Goal: Find specific page/section: Find specific page/section

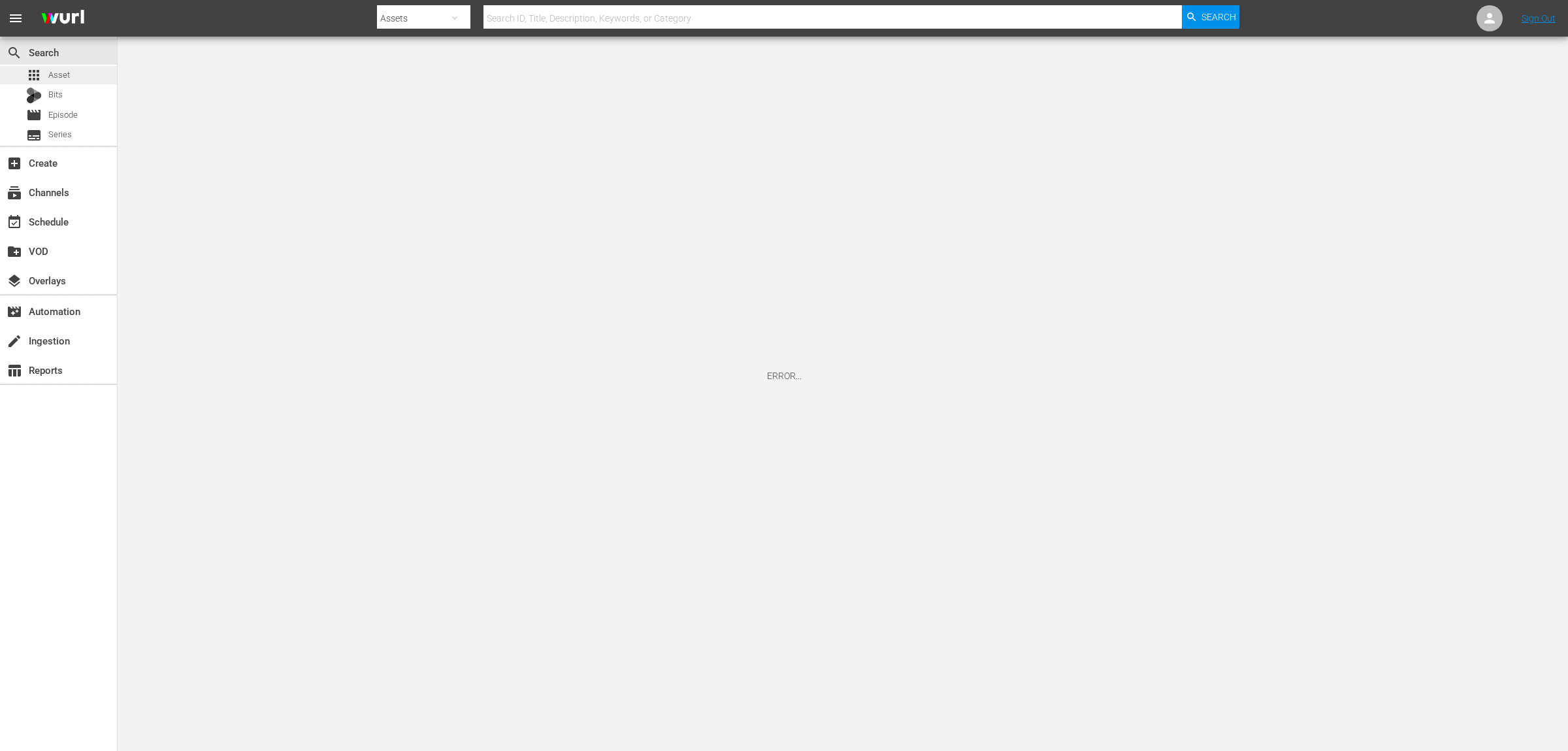
click at [62, 81] on span "Asset" at bounding box center [59, 75] width 22 height 13
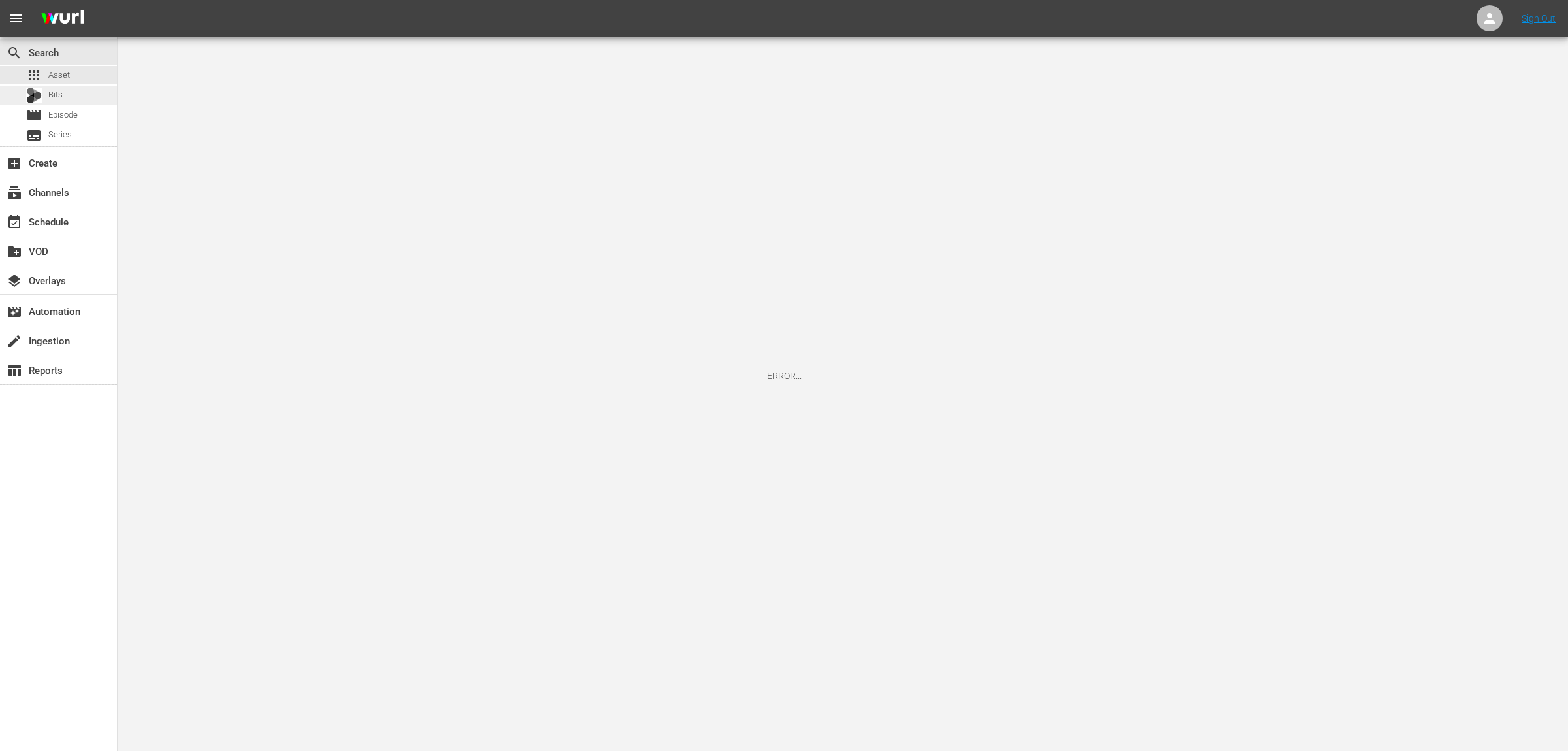
click at [75, 87] on div "Bits" at bounding box center [58, 96] width 117 height 19
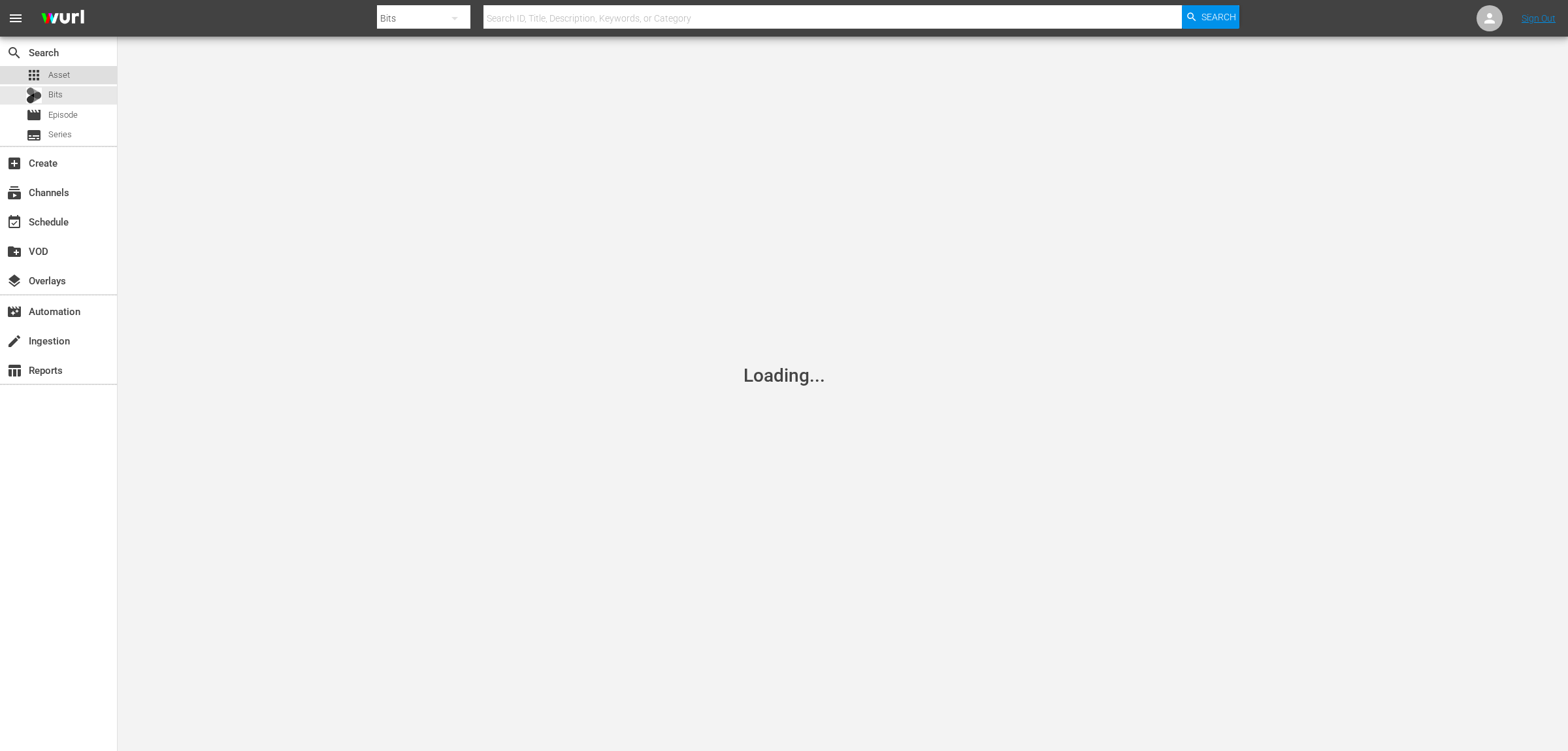
click at [69, 72] on div "apps Asset" at bounding box center [58, 75] width 117 height 19
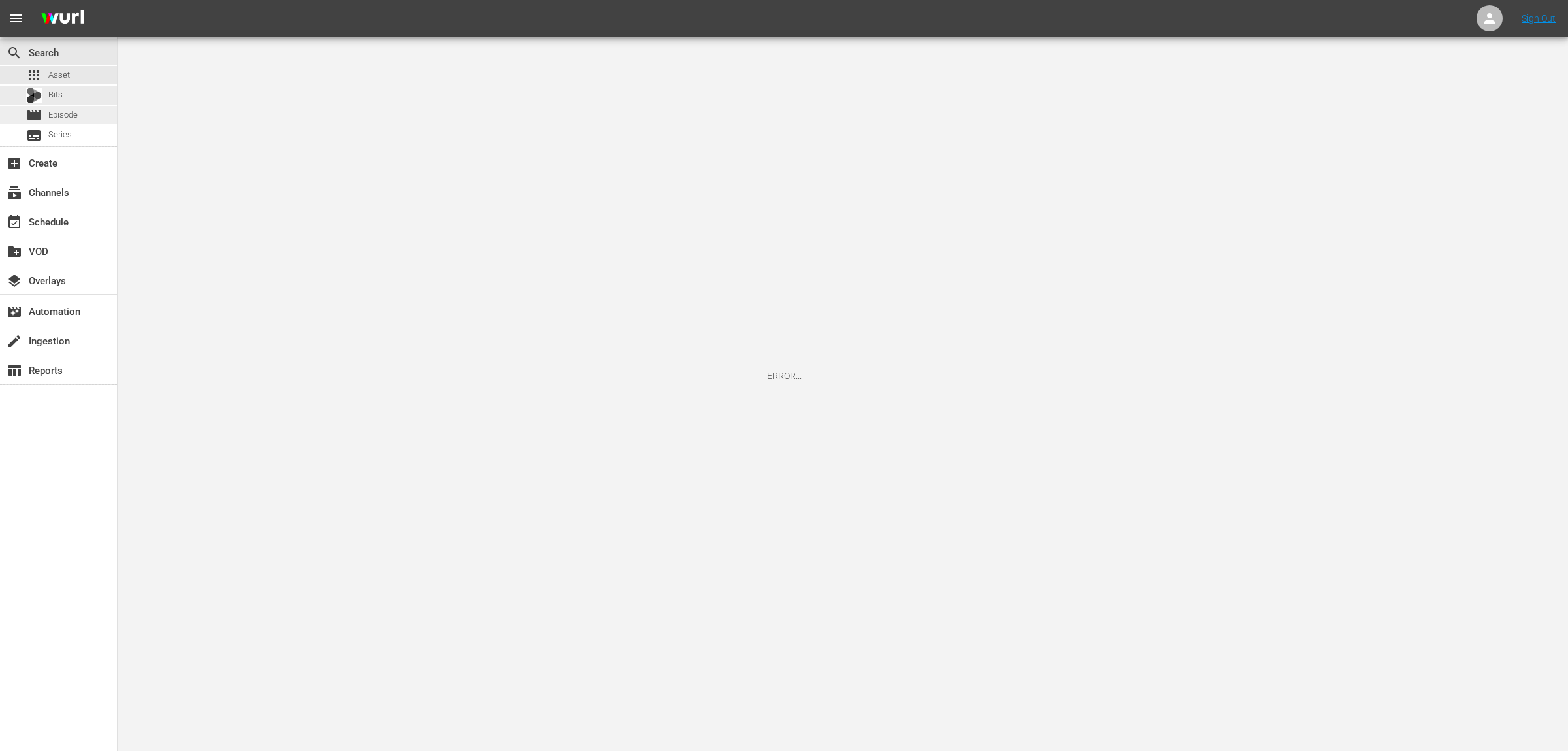
click at [62, 108] on div "movie Episode" at bounding box center [51, 115] width 51 height 19
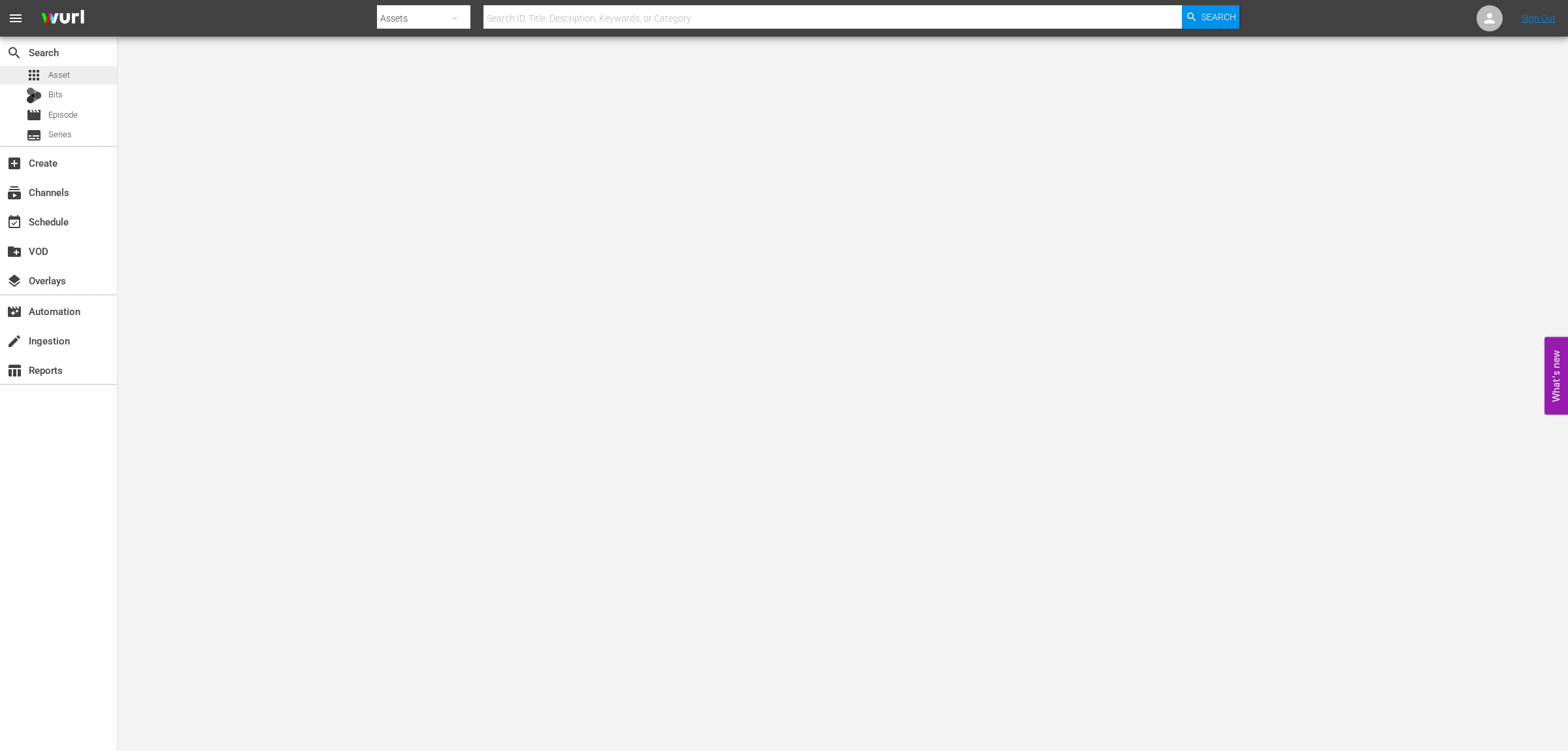
click at [63, 74] on span "Asset" at bounding box center [59, 75] width 22 height 13
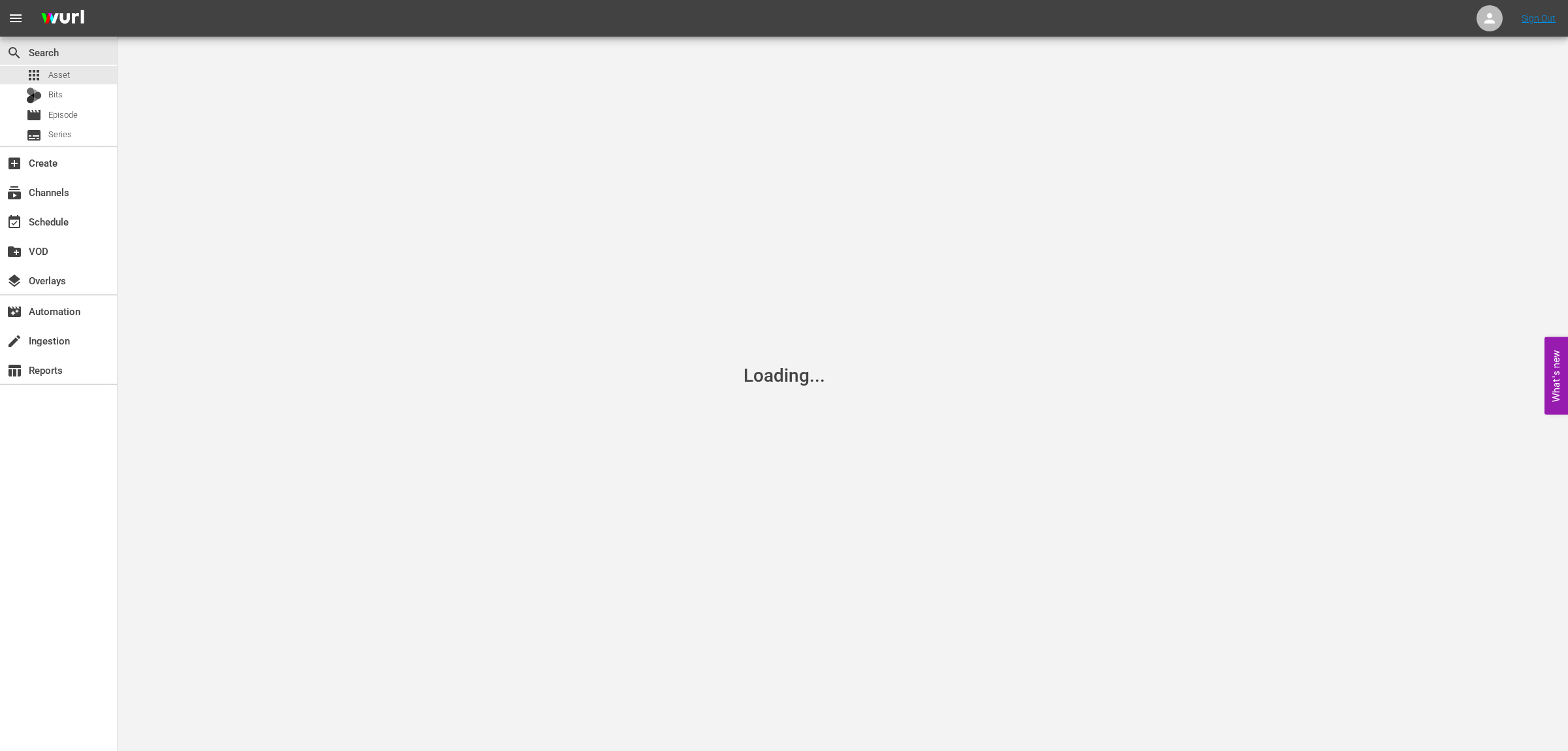
click at [577, 44] on div "Loading..." at bounding box center [784, 376] width 1568 height 751
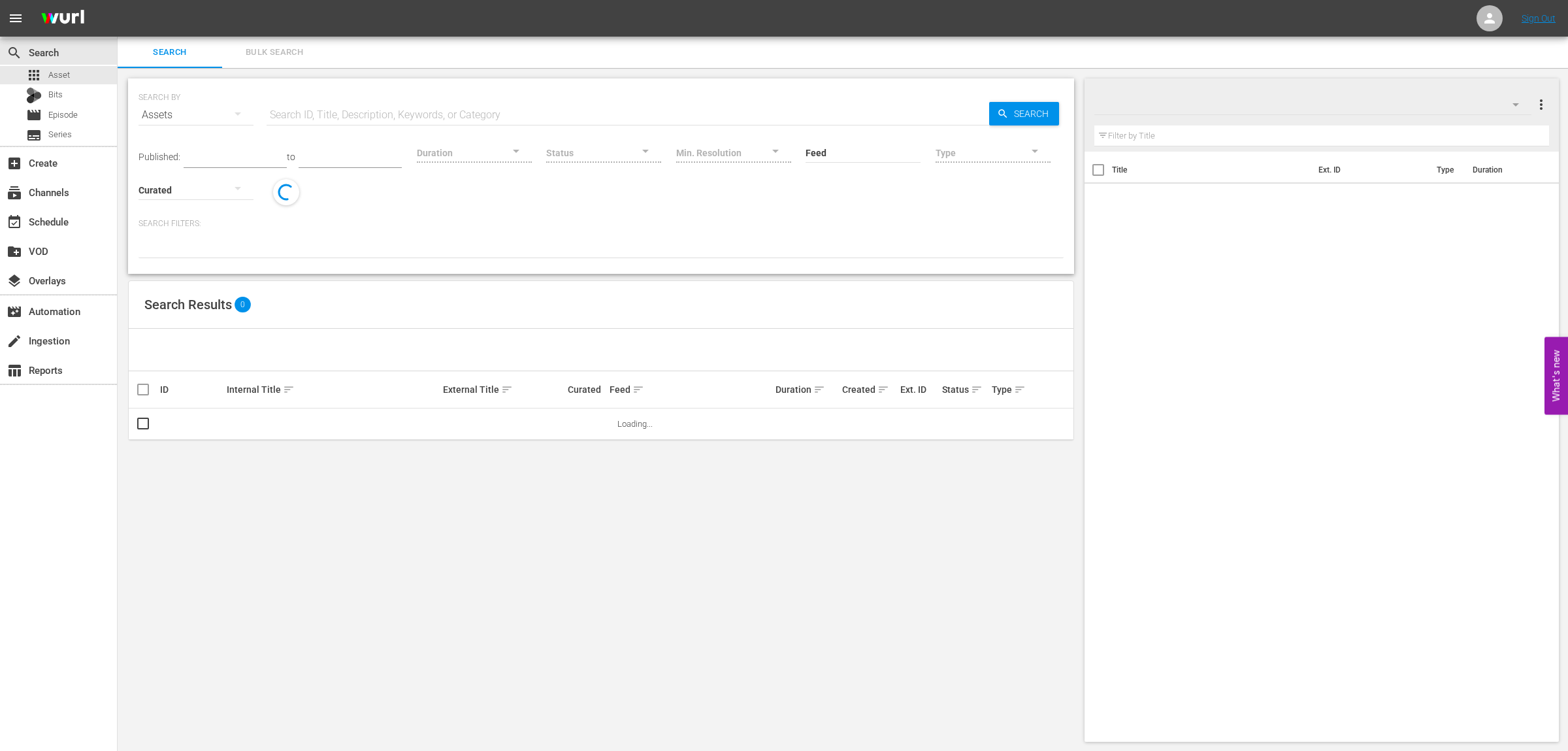
click at [454, 110] on input "text" at bounding box center [628, 114] width 723 height 31
type input "pawn"
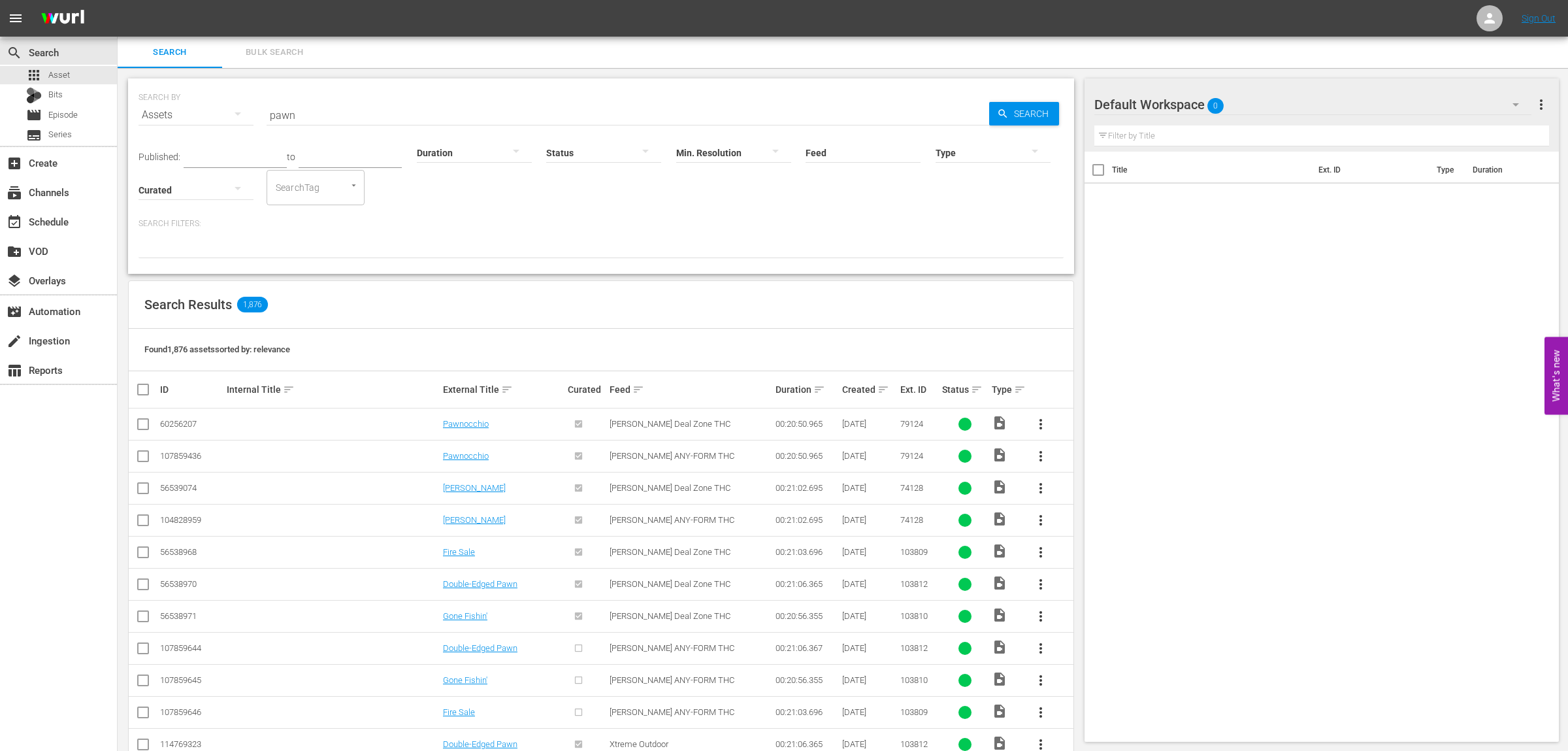
click at [661, 151] on div at bounding box center [603, 152] width 115 height 37
click at [542, 159] on div "INGESTED IN_PROGRESS ERROR" at bounding box center [784, 376] width 1568 height 751
click at [532, 156] on div at bounding box center [474, 152] width 115 height 37
click at [520, 373] on div "Clips (<5min)" at bounding box center [514, 381] width 115 height 21
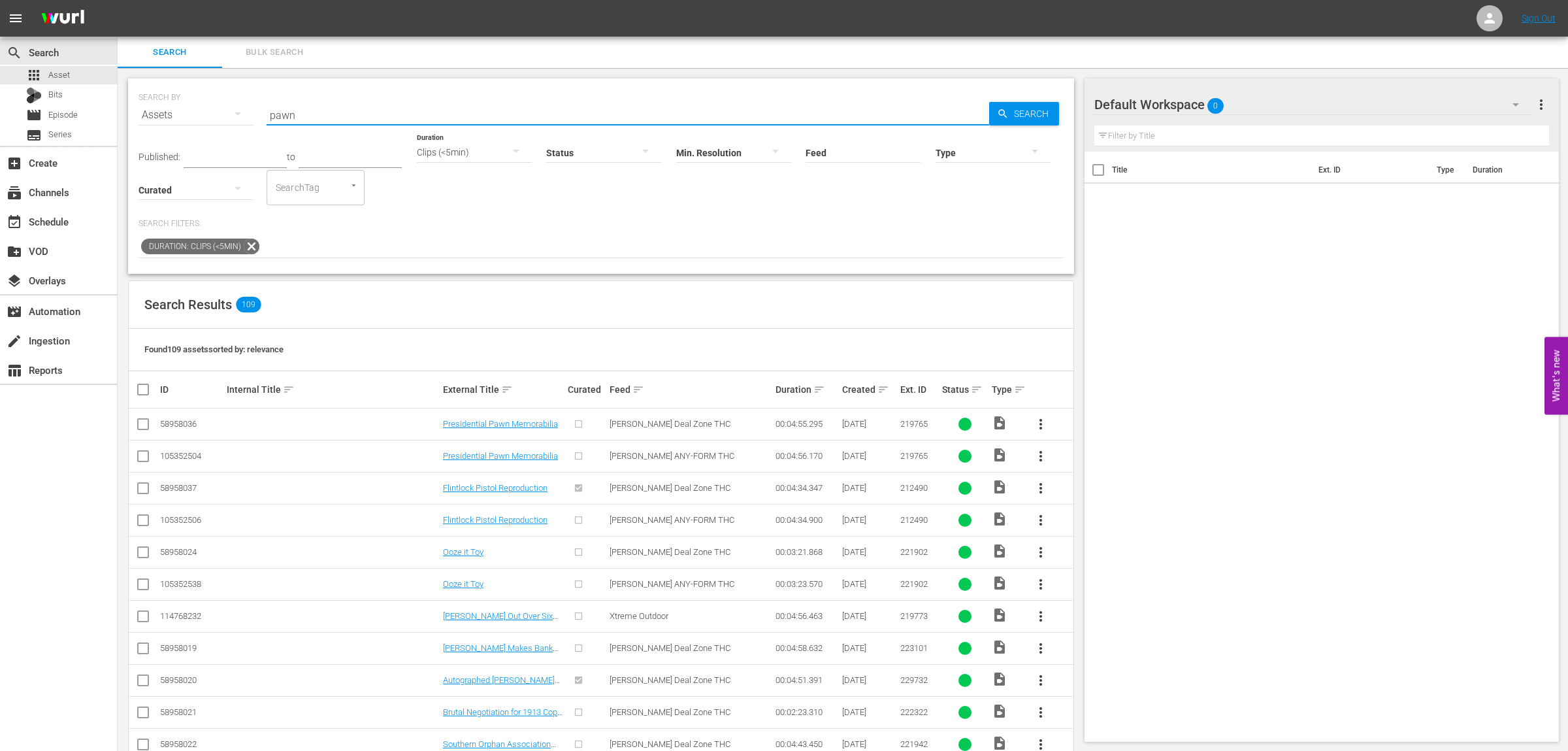
click at [567, 113] on input "pawn" at bounding box center [628, 114] width 723 height 31
click at [1034, 110] on span "Search" at bounding box center [1033, 113] width 51 height 23
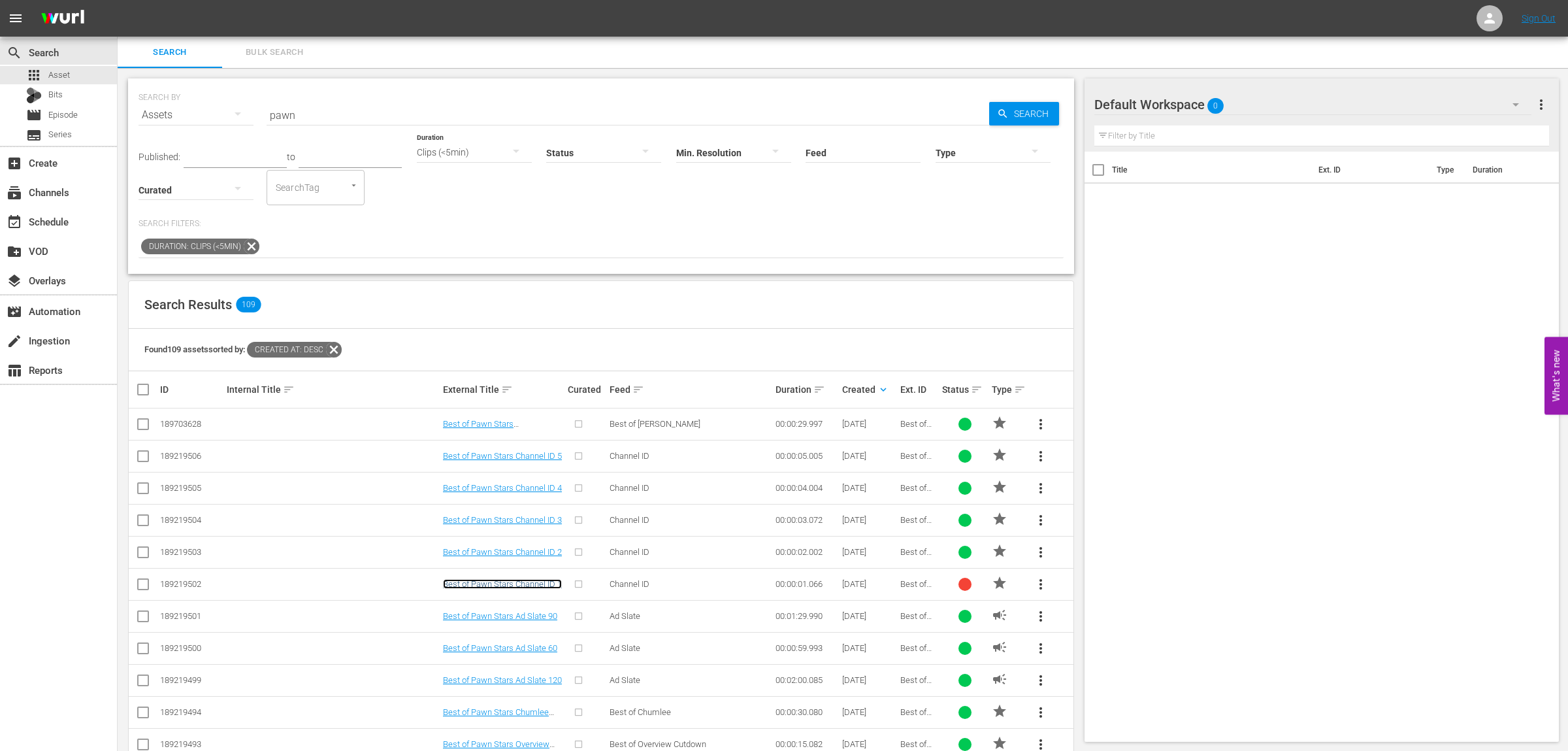
click at [533, 587] on link "Best of Pawn Stars Channel ID 1" at bounding box center [502, 583] width 119 height 9
